Goal: Ask a question

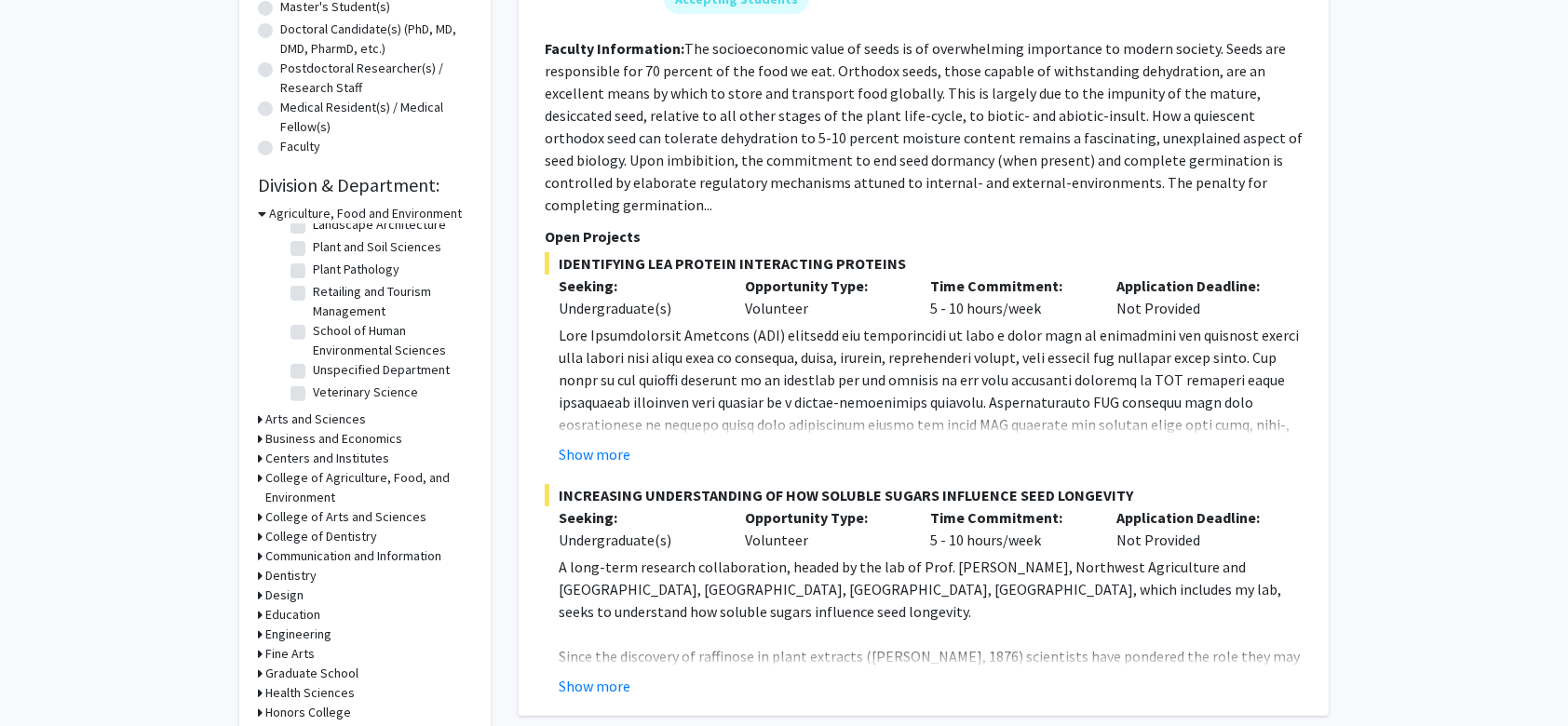
scroll to position [361, 0]
click at [279, 422] on h3 "Arts and Sciences" at bounding box center [315, 420] width 101 height 19
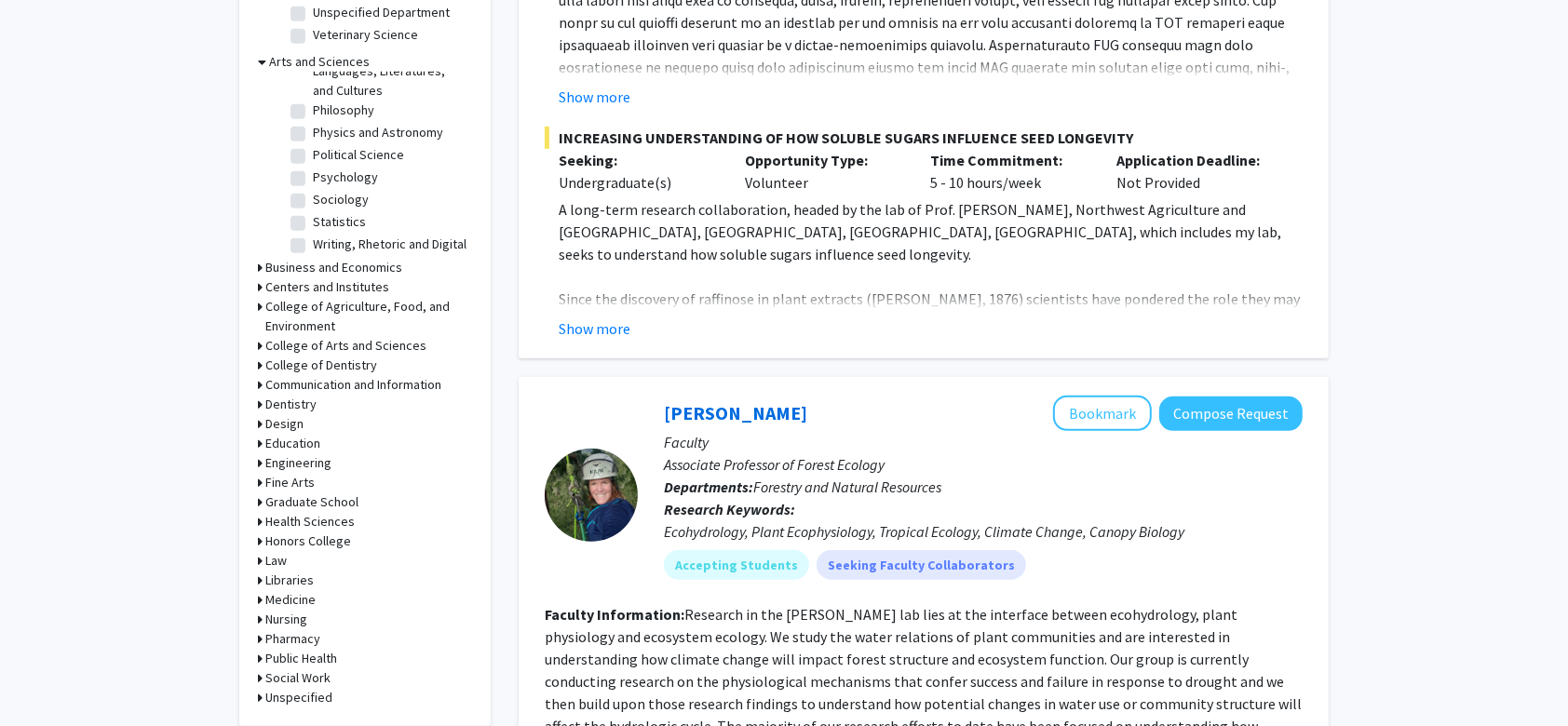
scroll to position [805, 0]
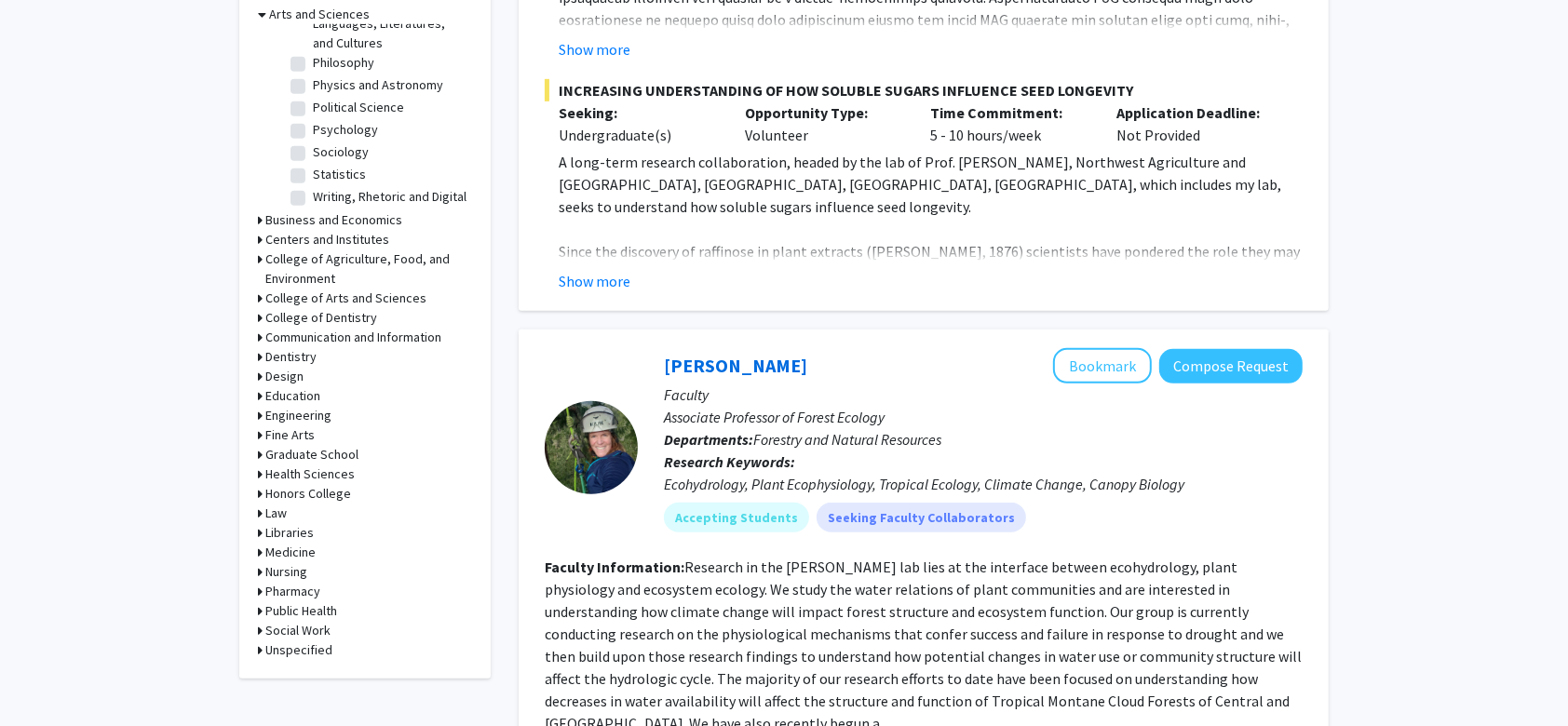
click at [261, 550] on icon at bounding box center [260, 552] width 5 height 19
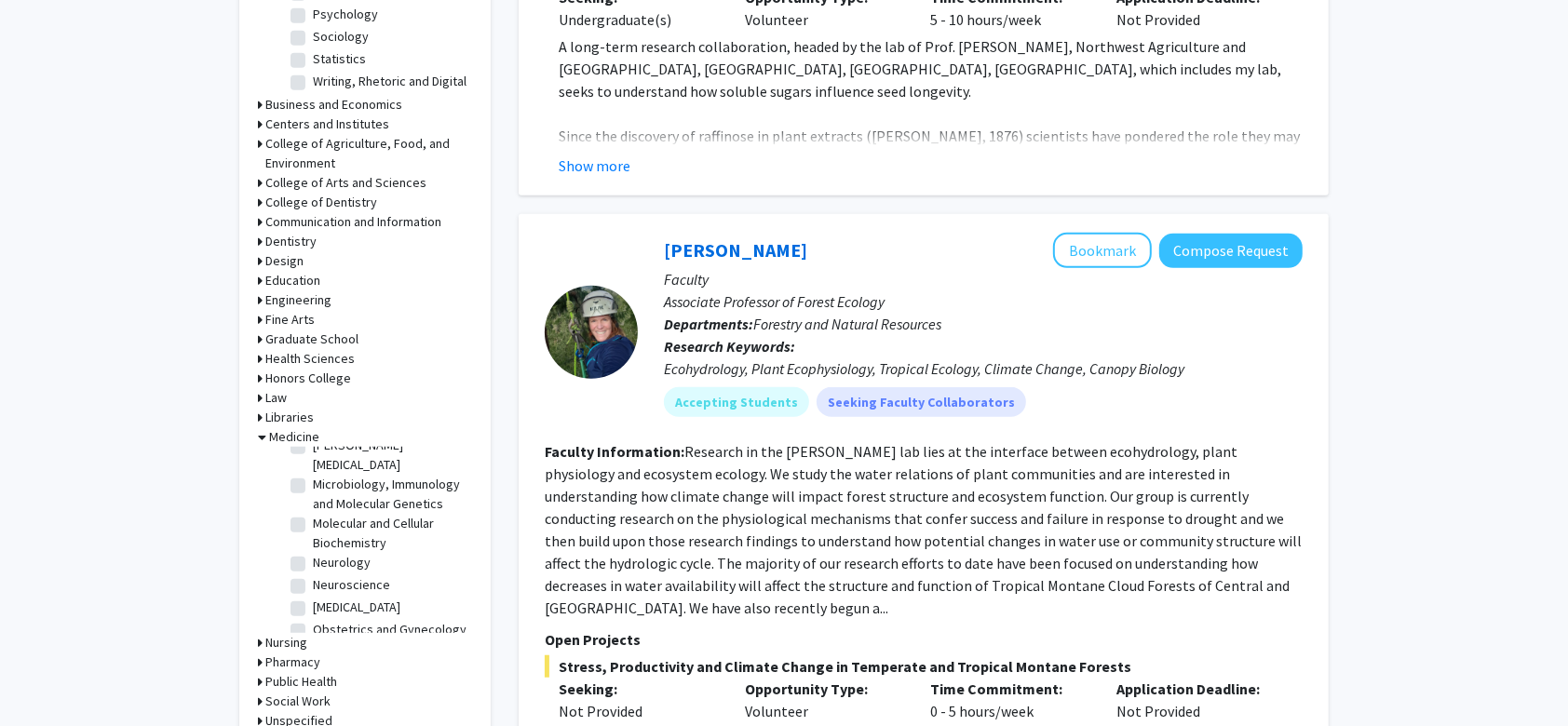
scroll to position [209, 0]
click at [313, 581] on label "Neuroscience" at bounding box center [351, 581] width 77 height 19
click at [313, 581] on input "Neuroscience" at bounding box center [319, 577] width 12 height 12
checkbox input "true"
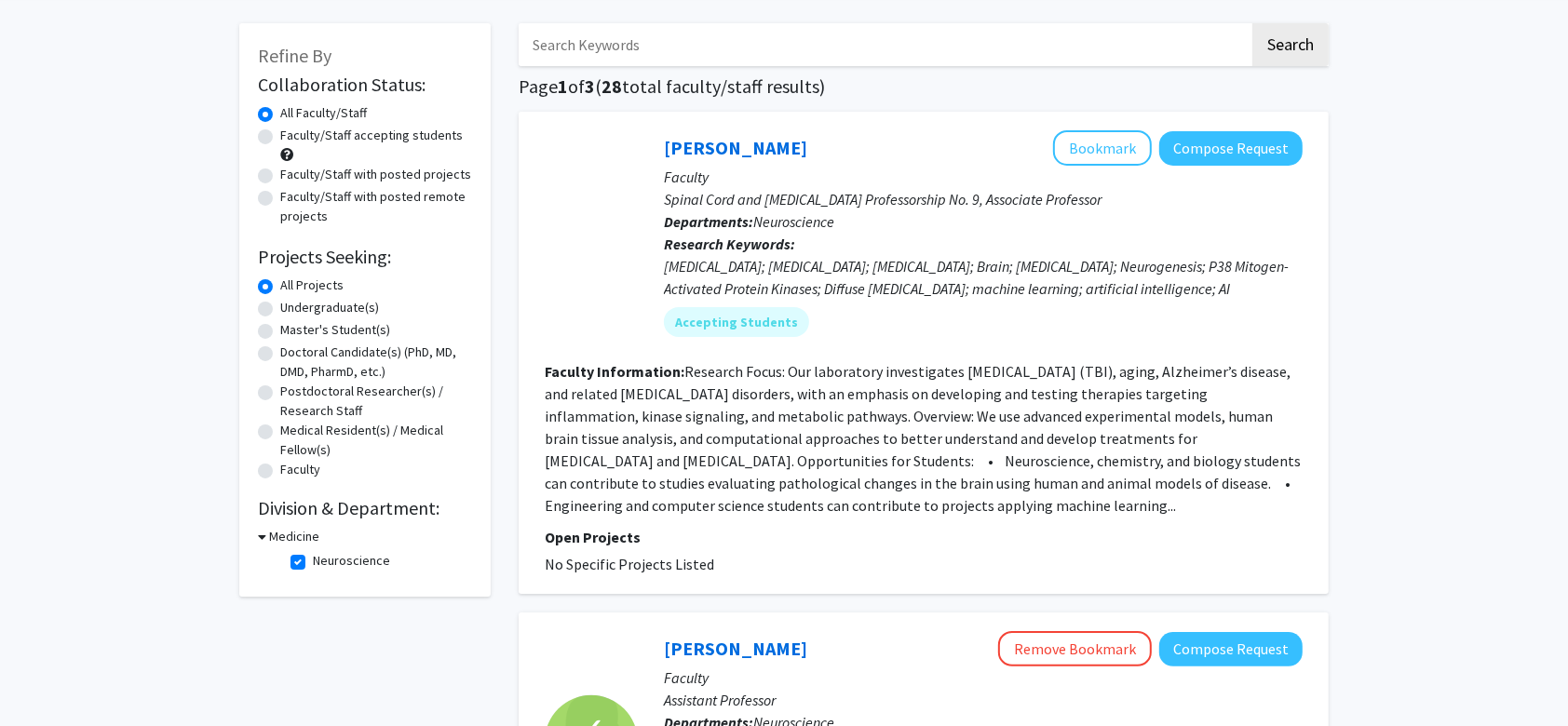
scroll to position [16, 0]
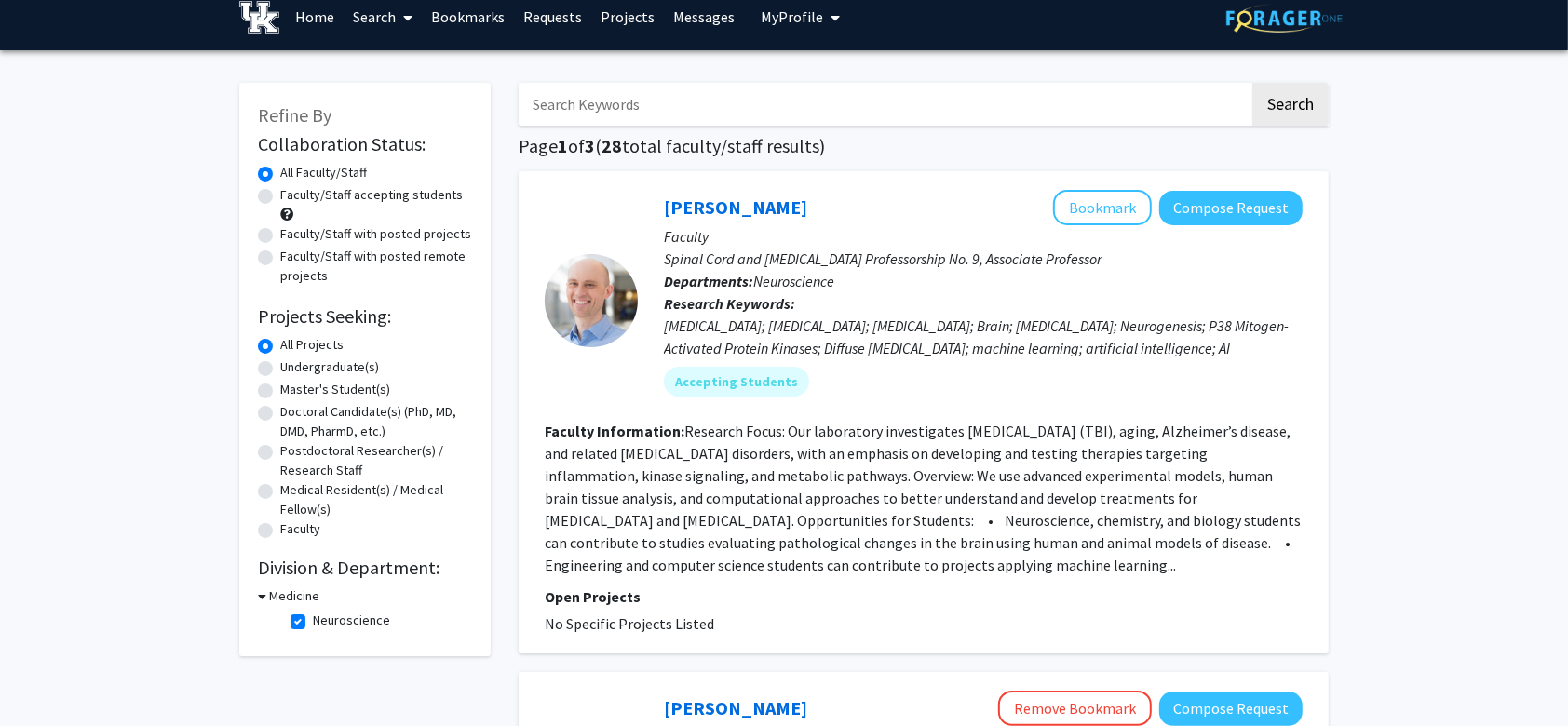
click at [313, 618] on label "Neuroscience" at bounding box center [351, 620] width 77 height 19
click at [313, 618] on input "Neuroscience" at bounding box center [319, 617] width 12 height 12
checkbox input "false"
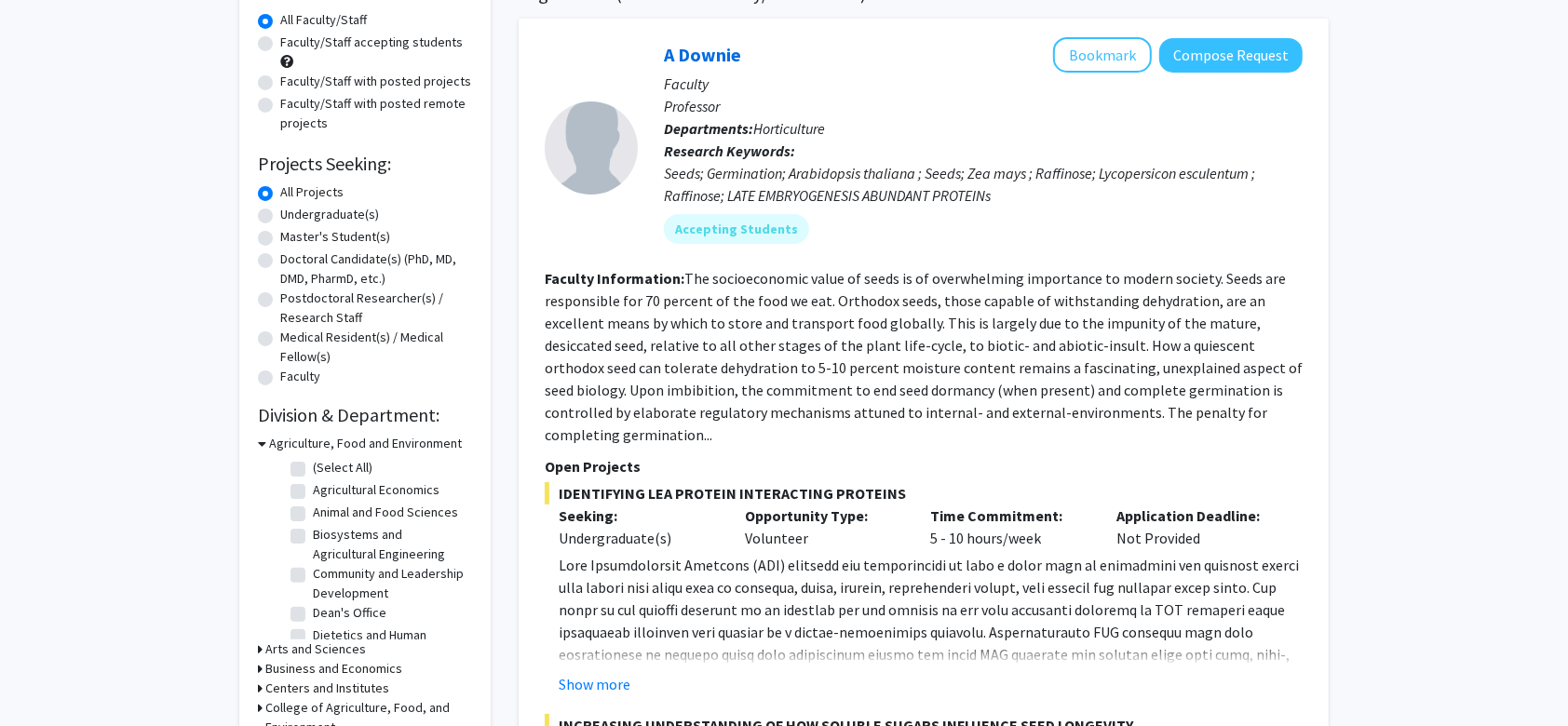
scroll to position [171, 0]
click at [280, 218] on label "Undergraduate(s)" at bounding box center [329, 212] width 99 height 19
click at [280, 215] on input "Undergraduate(s)" at bounding box center [286, 208] width 12 height 12
radio input "true"
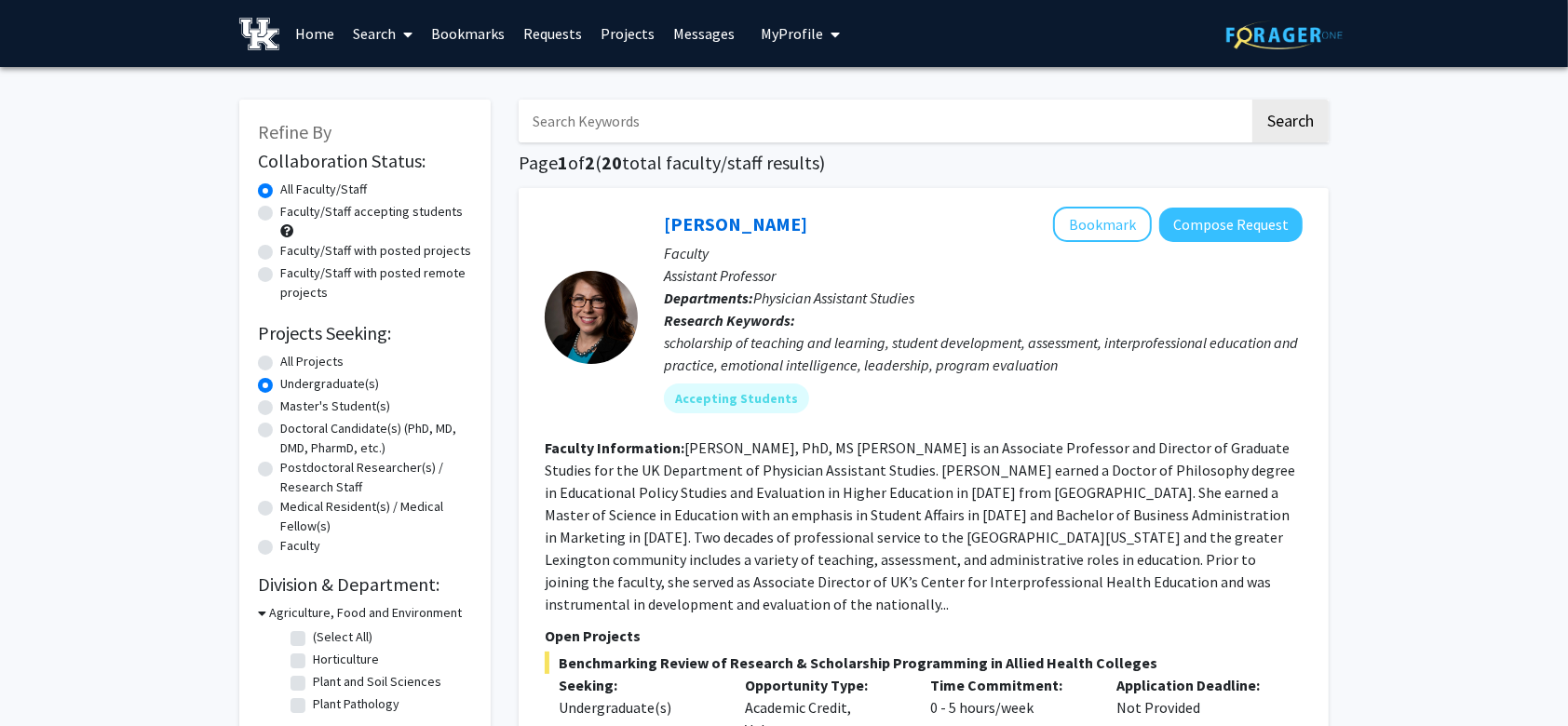
click at [280, 362] on label "All Projects" at bounding box center [312, 362] width 63 height 19
click at [280, 362] on input "All Projects" at bounding box center [286, 358] width 12 height 12
radio input "true"
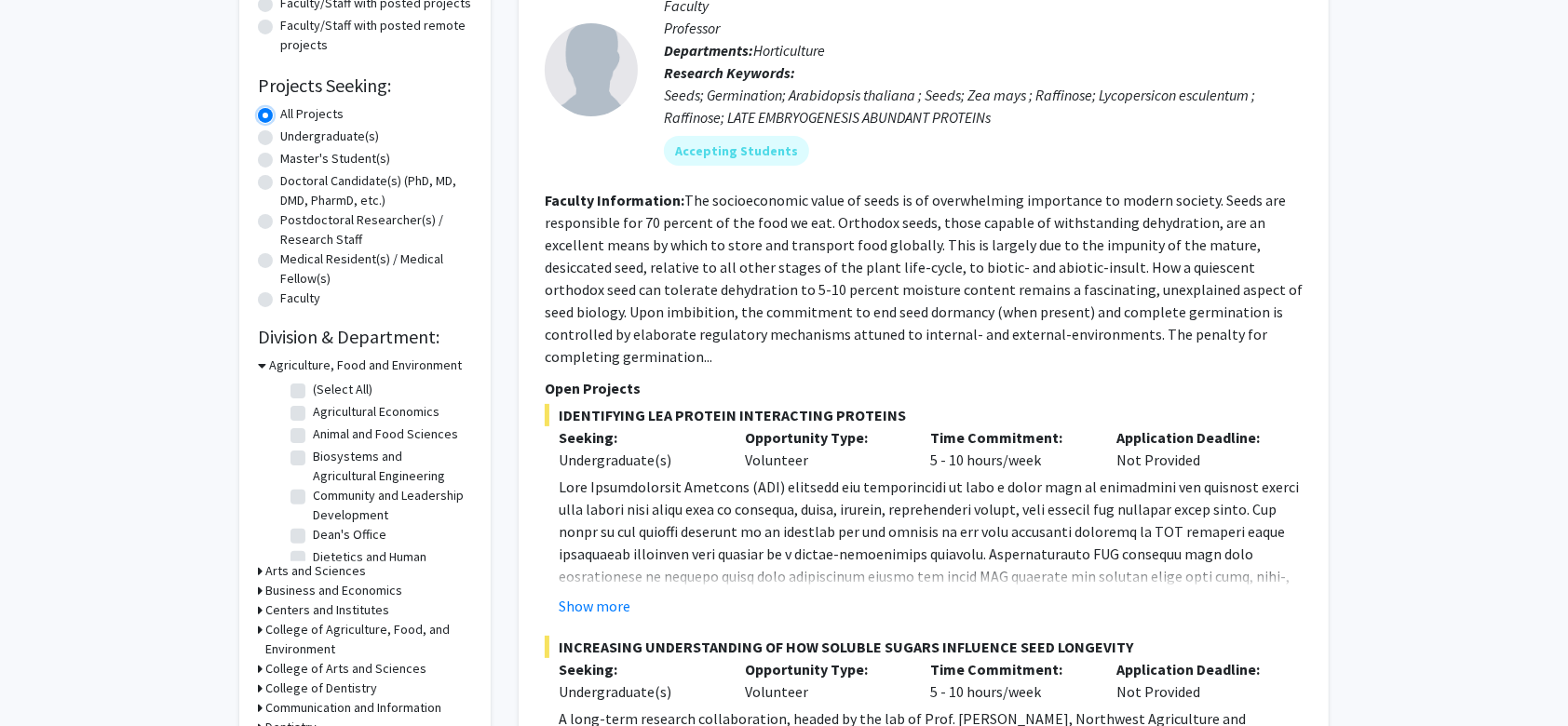
scroll to position [251, 0]
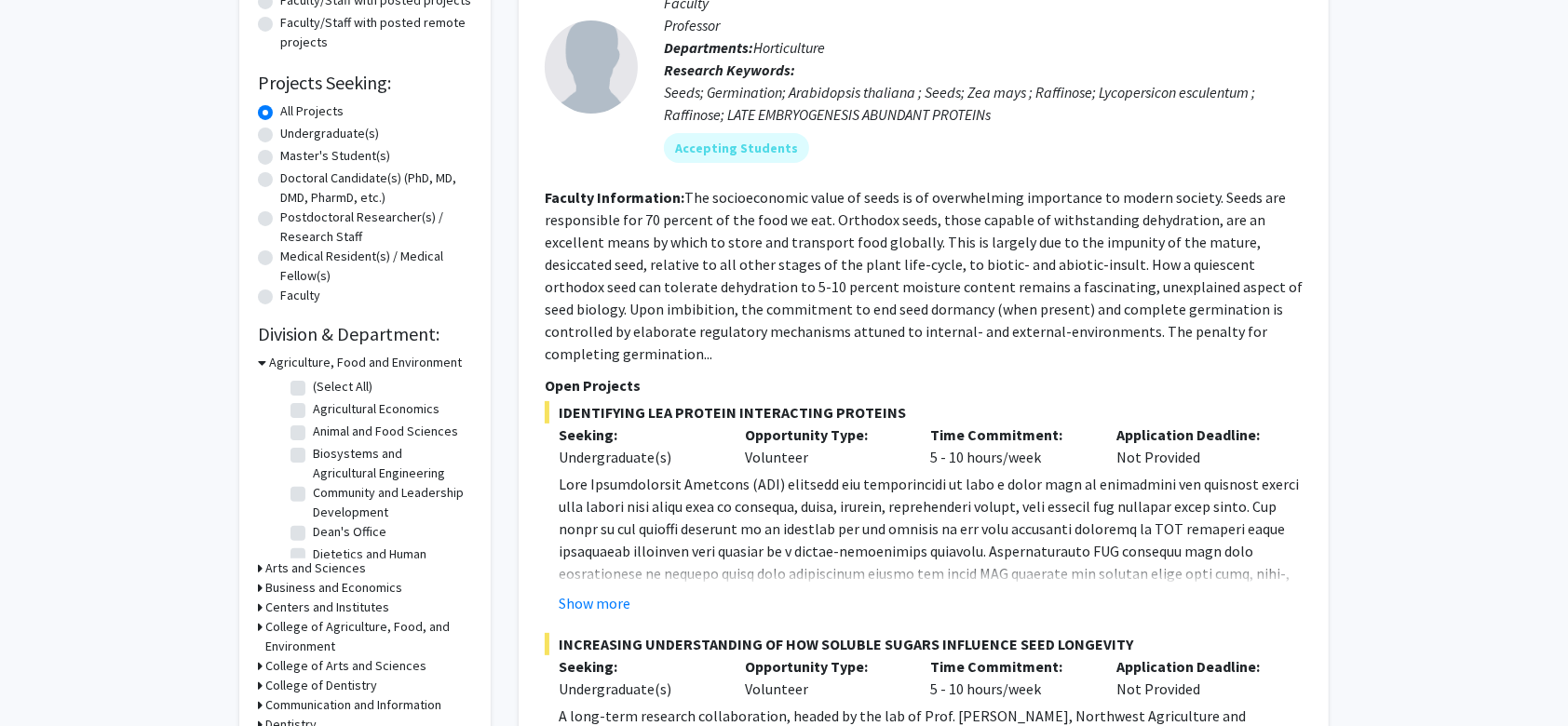
click at [278, 568] on h3 "Arts and Sciences" at bounding box center [315, 569] width 101 height 19
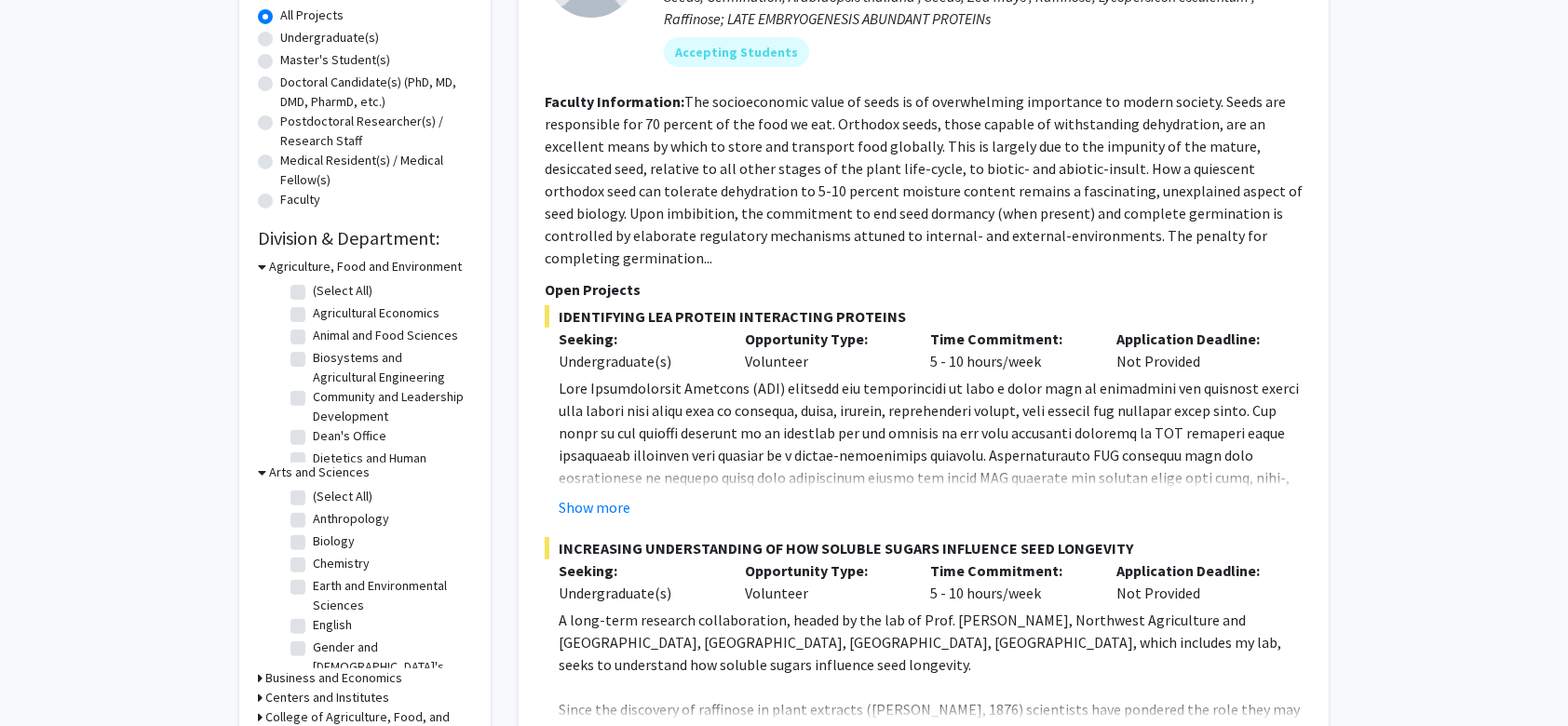
scroll to position [355, 0]
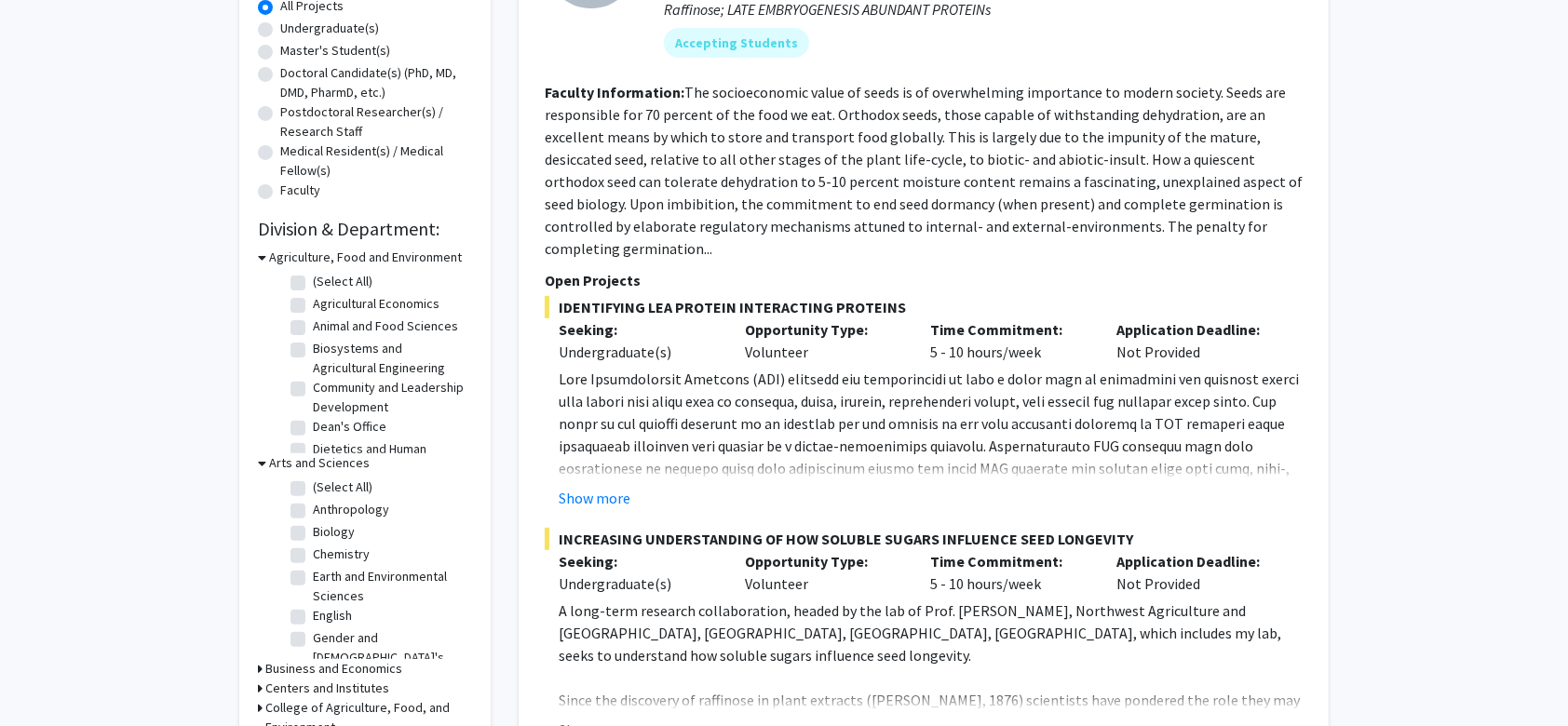
click at [313, 534] on label "Biology" at bounding box center [334, 532] width 42 height 19
click at [313, 534] on input "Biology" at bounding box center [319, 528] width 12 height 12
checkbox input "true"
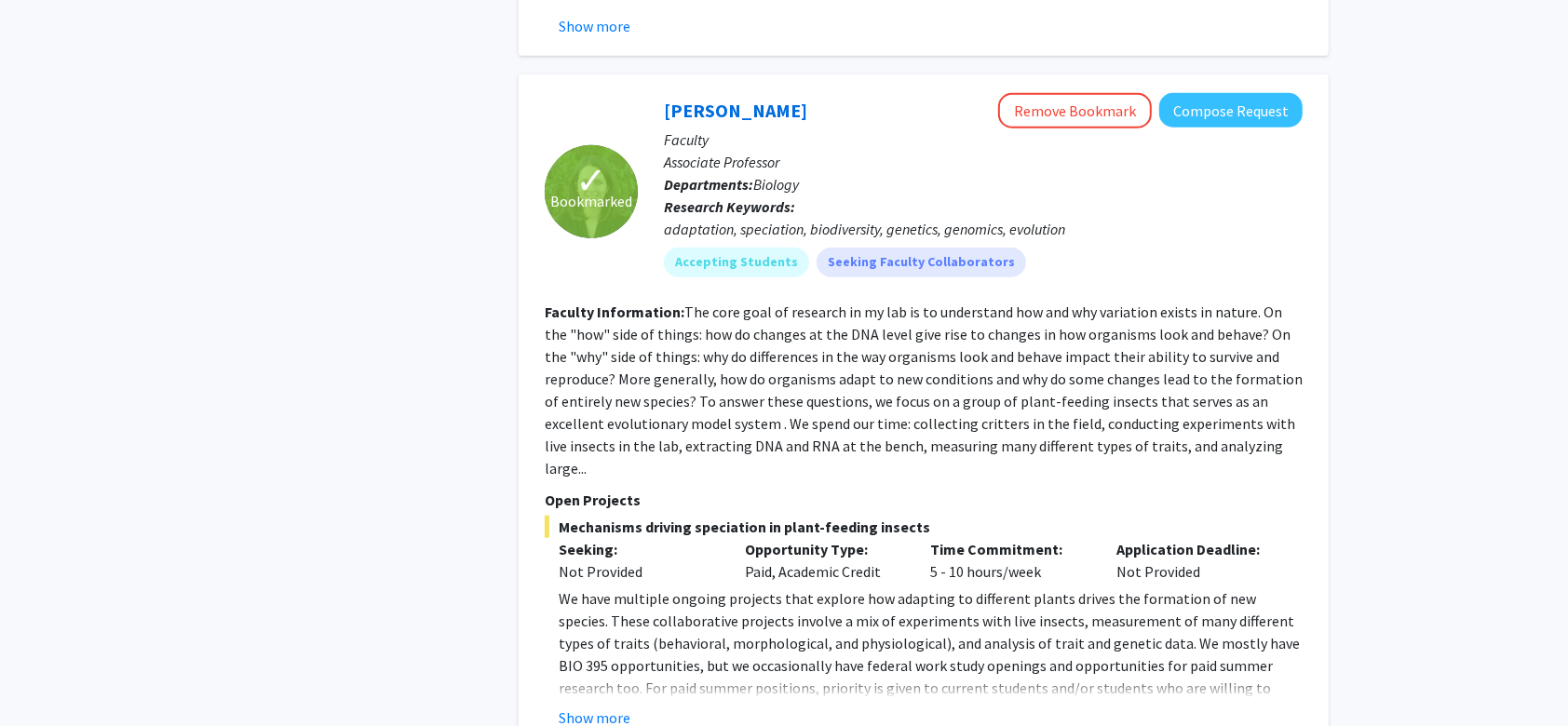
scroll to position [1295, 0]
click at [739, 247] on mat-chip "Accepting Students" at bounding box center [736, 261] width 145 height 30
click at [736, 302] on fg-read-more "The core goal of research in my lab is to understand how and why variation exis…" at bounding box center [923, 389] width 758 height 175
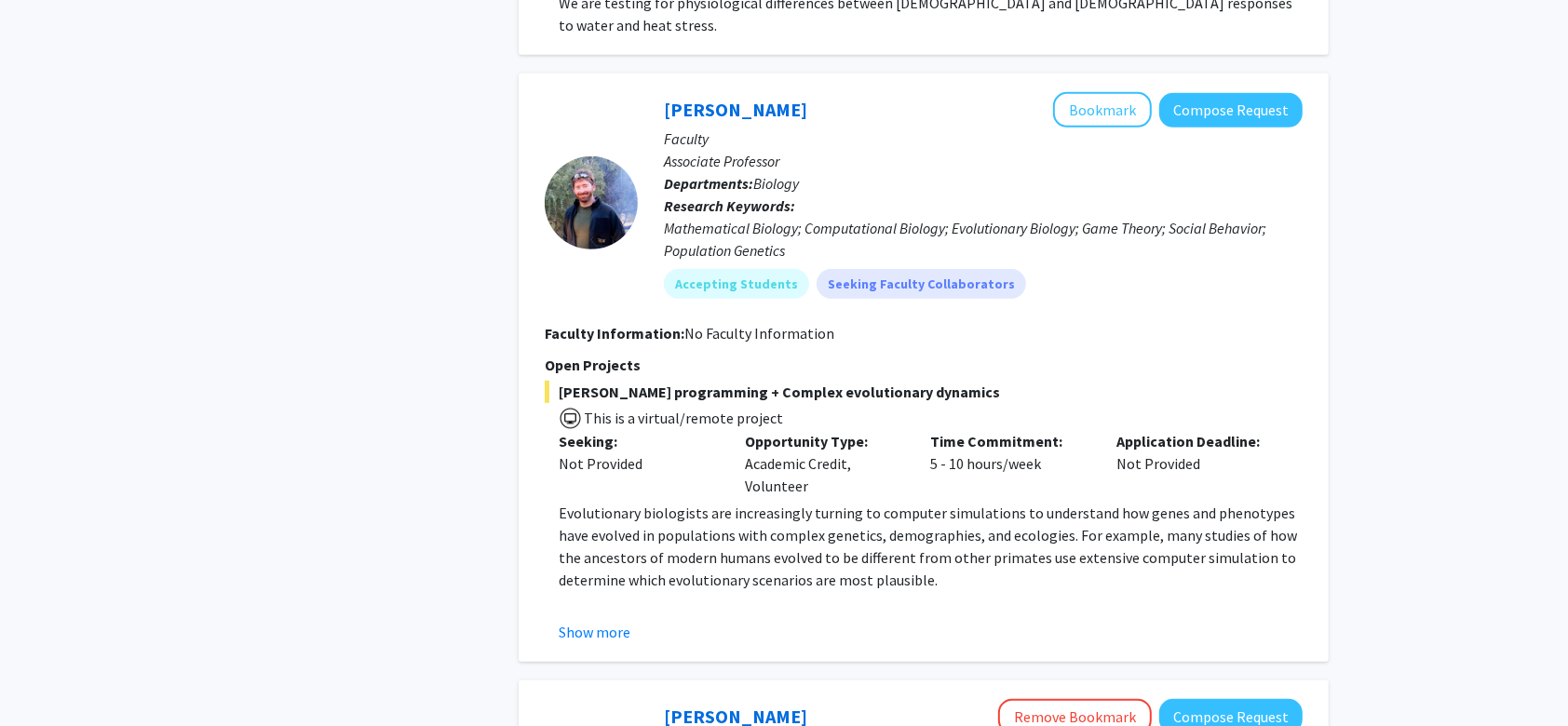
scroll to position [727, 0]
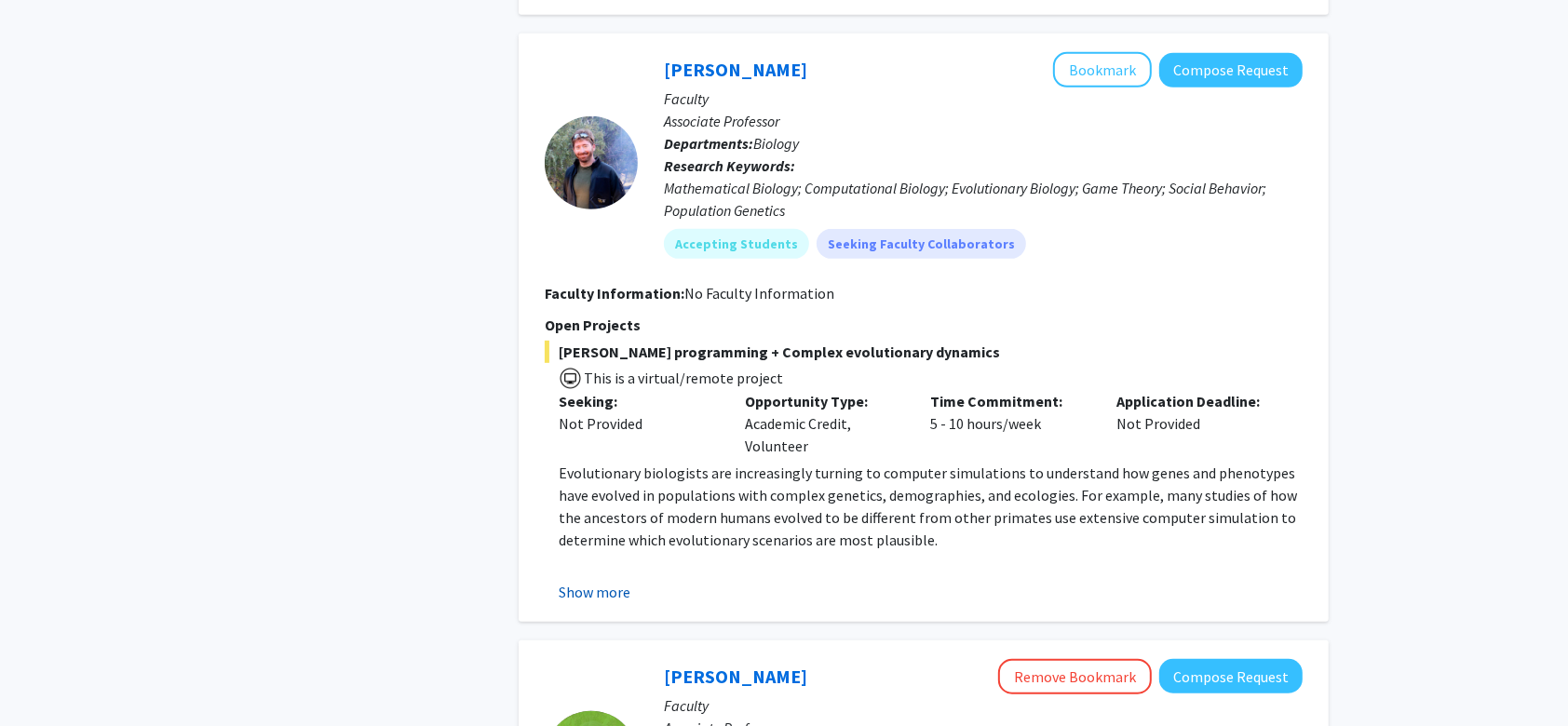
click at [607, 581] on button "Show more" at bounding box center [594, 592] width 72 height 22
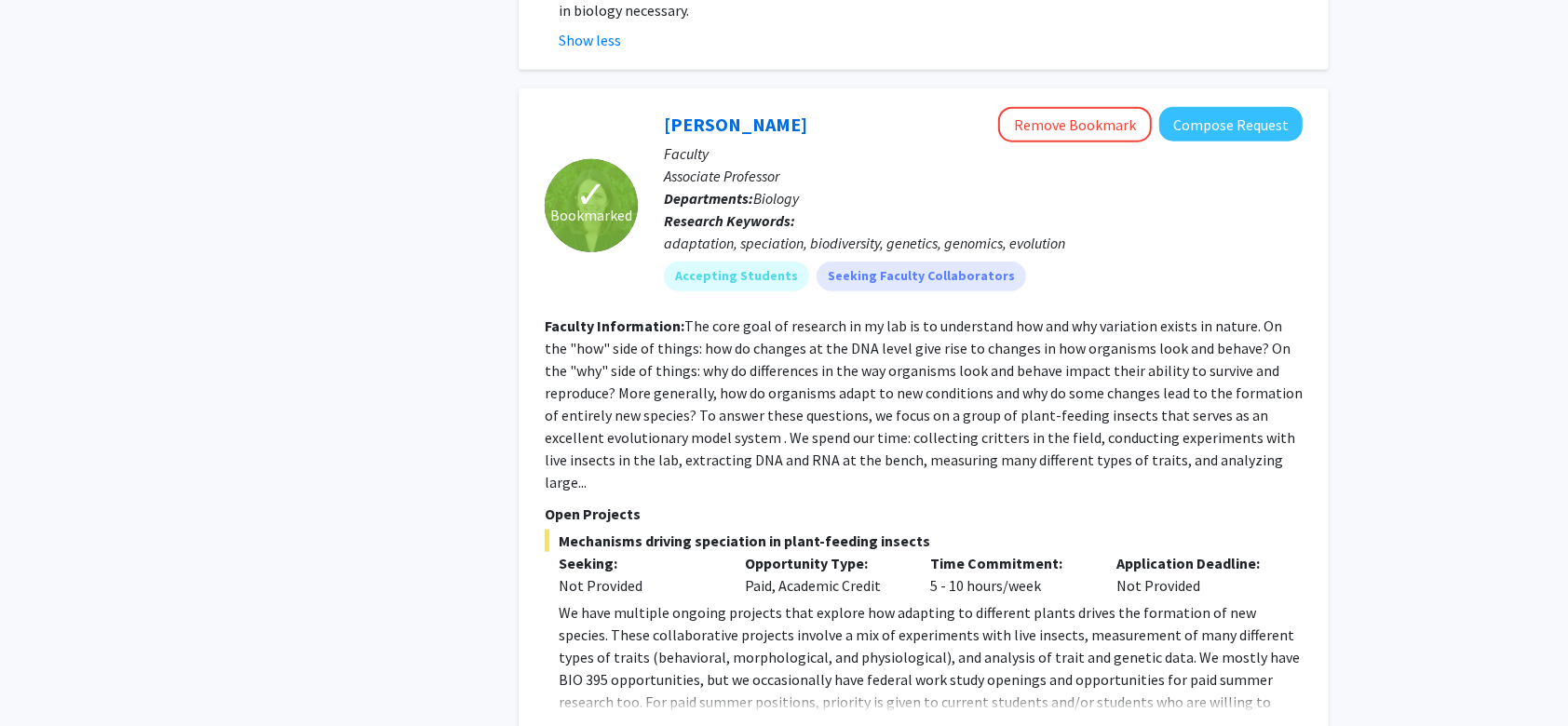
scroll to position [1514, 0]
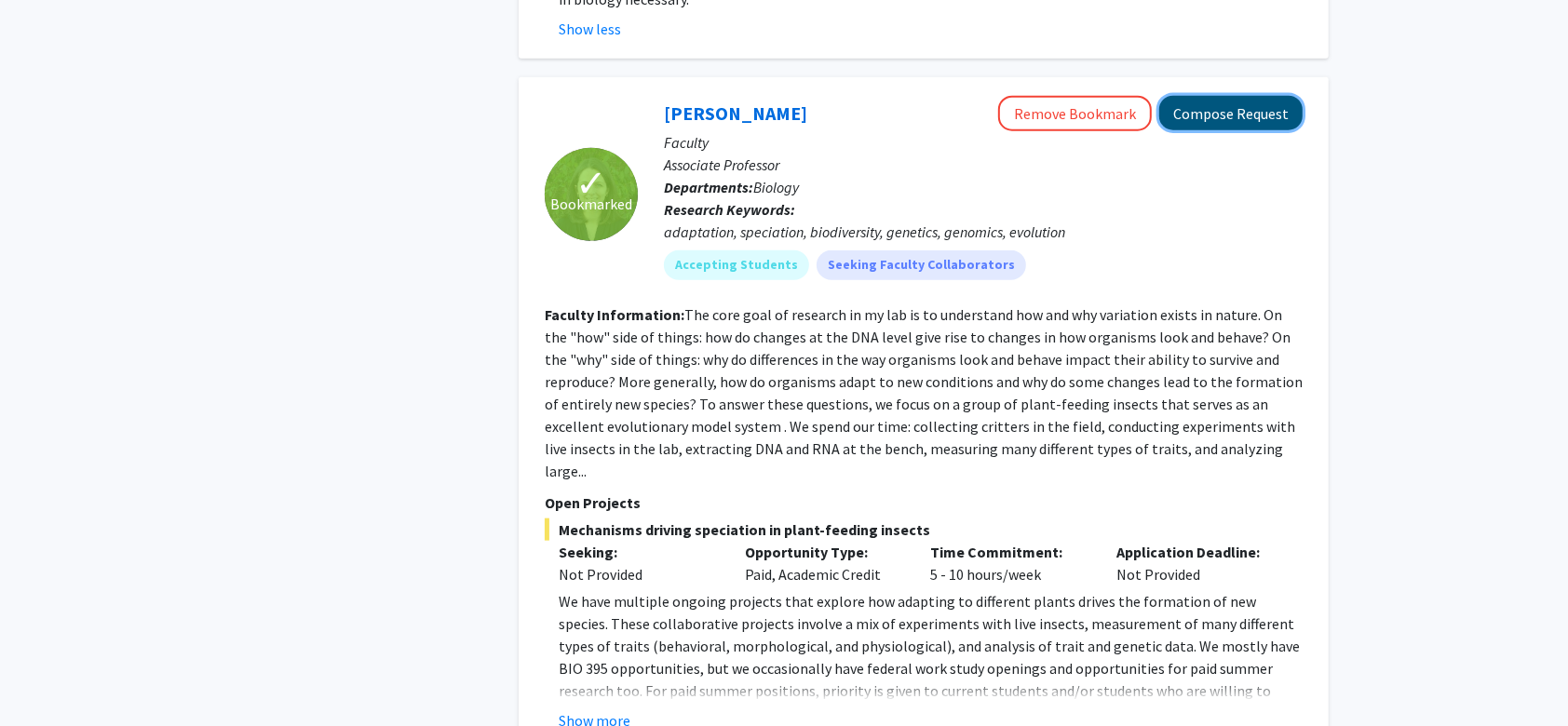
click at [1266, 96] on button "Compose Request" at bounding box center [1230, 113] width 143 height 35
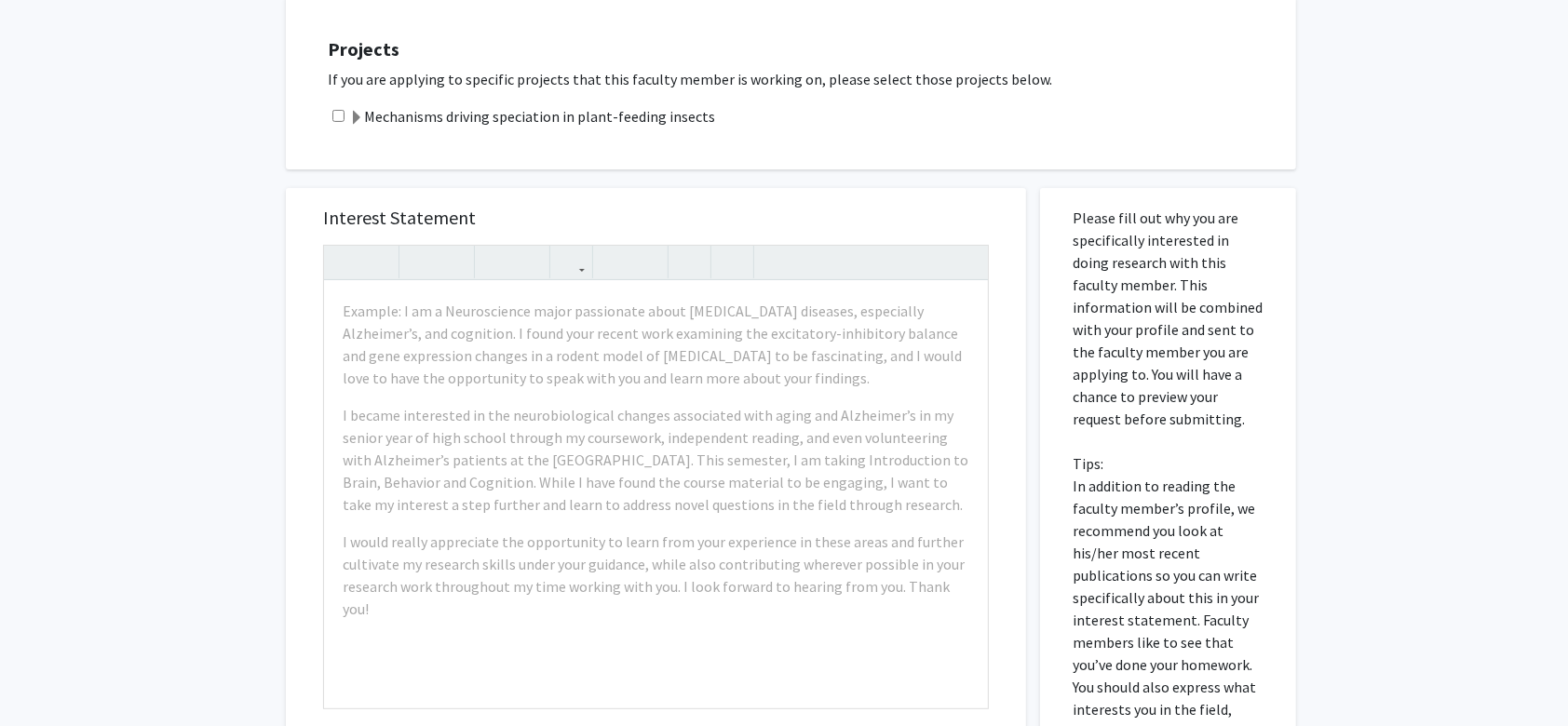
scroll to position [393, 0]
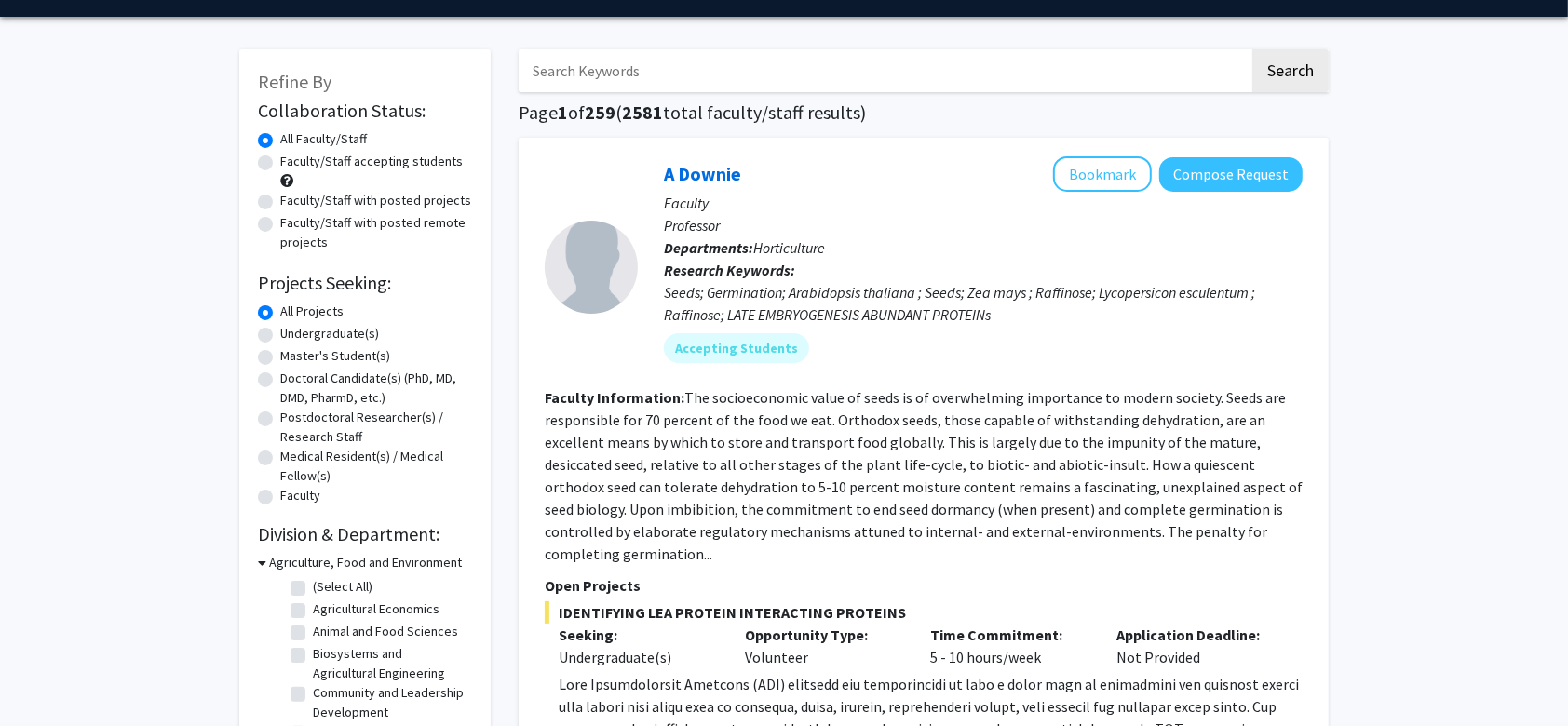
scroll to position [52, 0]
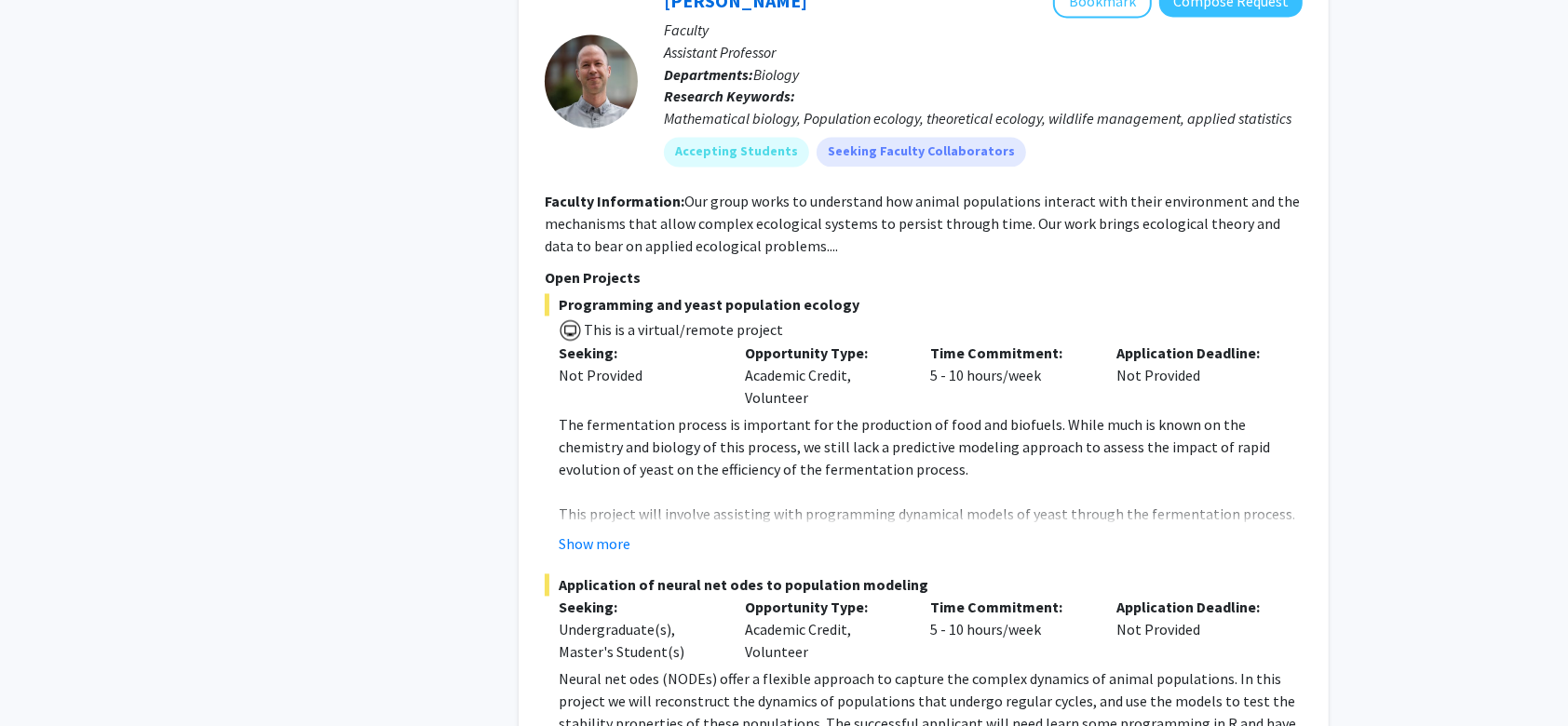
scroll to position [2840, 0]
